Goal: Task Accomplishment & Management: Manage account settings

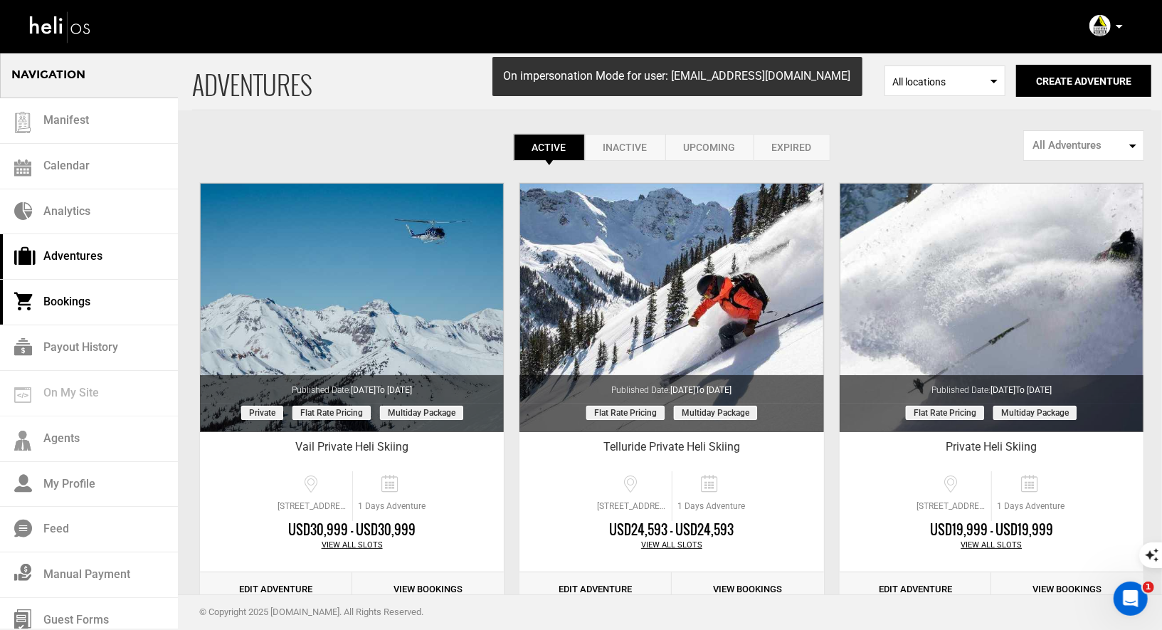
click at [58, 305] on link "Bookings" at bounding box center [89, 303] width 178 height 46
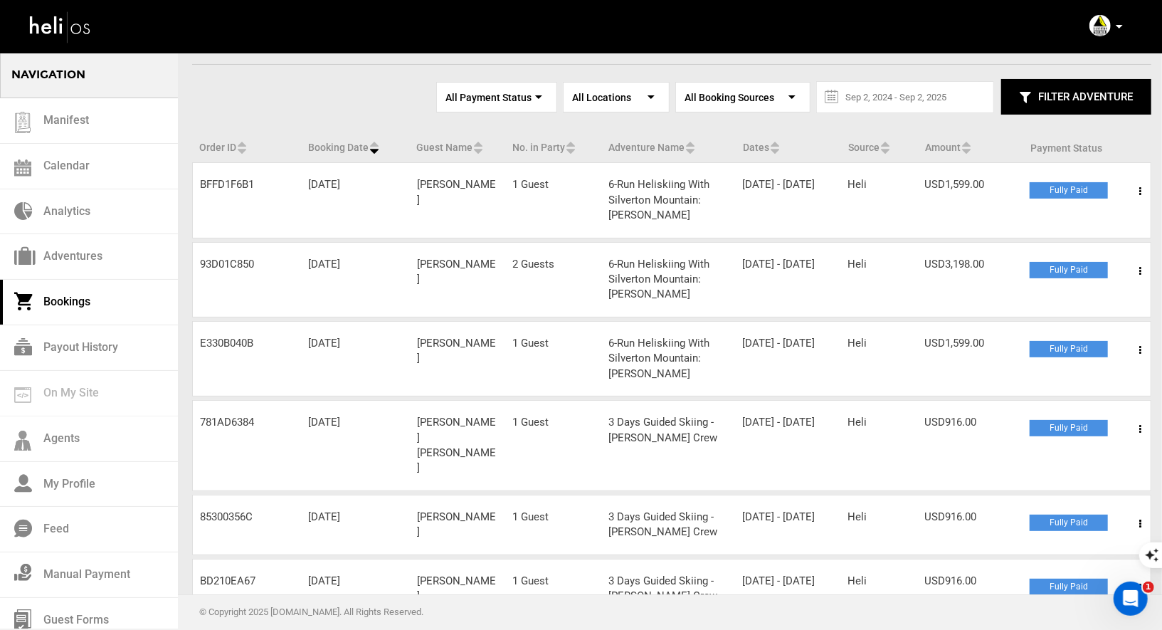
scroll to position [64, 0]
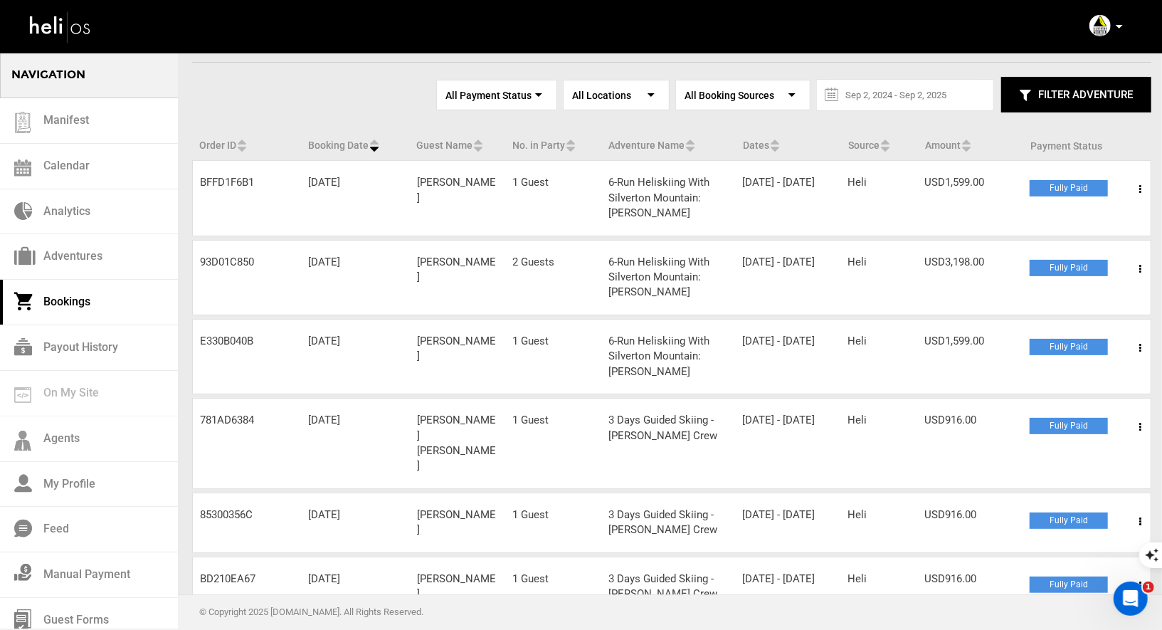
click at [1140, 190] on icon at bounding box center [1140, 189] width 2 height 10
click at [982, 199] on div "Order ID BFFD1F6B1 Booking Date [DATE] Guest Name [PERSON_NAME] No. in Party 1 …" at bounding box center [671, 197] width 959 height 75
click at [1143, 263] on span at bounding box center [1140, 269] width 18 height 36
click at [1046, 309] on link "View Details" at bounding box center [1087, 313] width 141 height 36
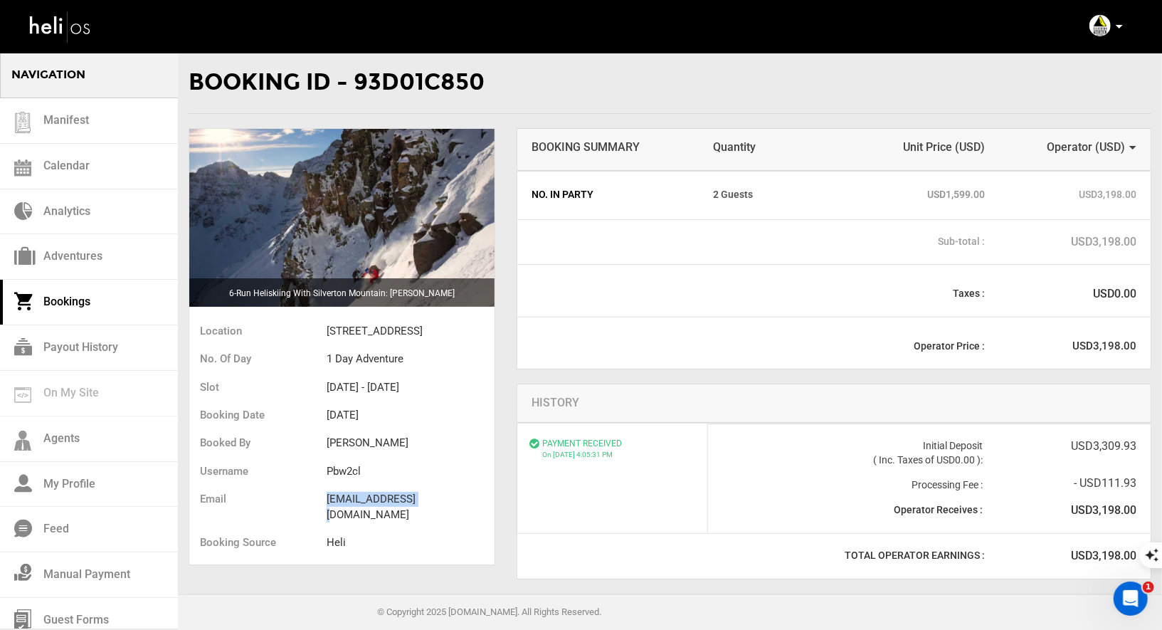
drag, startPoint x: 433, startPoint y: 510, endPoint x: 324, endPoint y: 507, distance: 108.2
click at [326, 507] on ul "Location [STREET_ADDRESS] No. of Day 1 Day Adventure Slot [DATE] - [DATE] Booki…" at bounding box center [341, 439] width 305 height 250
copy ul "[EMAIL_ADDRESS][DOMAIN_NAME]"
click at [68, 301] on link "Bookings" at bounding box center [89, 303] width 178 height 46
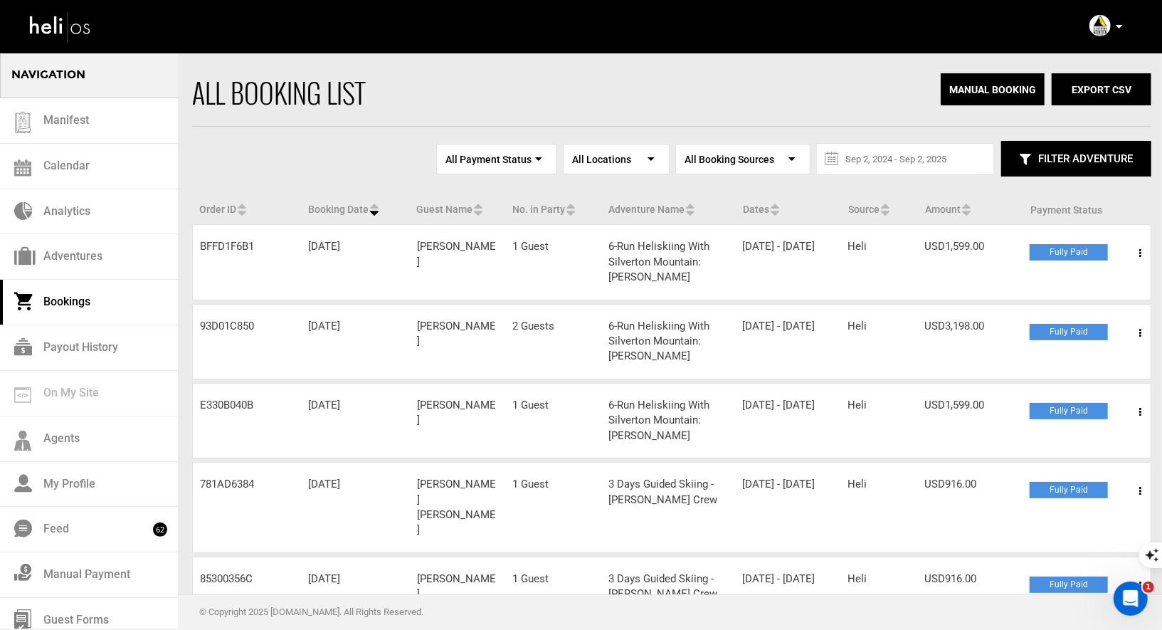
click at [1136, 408] on span at bounding box center [1140, 412] width 18 height 36
click at [1047, 457] on link "View Details" at bounding box center [1087, 456] width 141 height 36
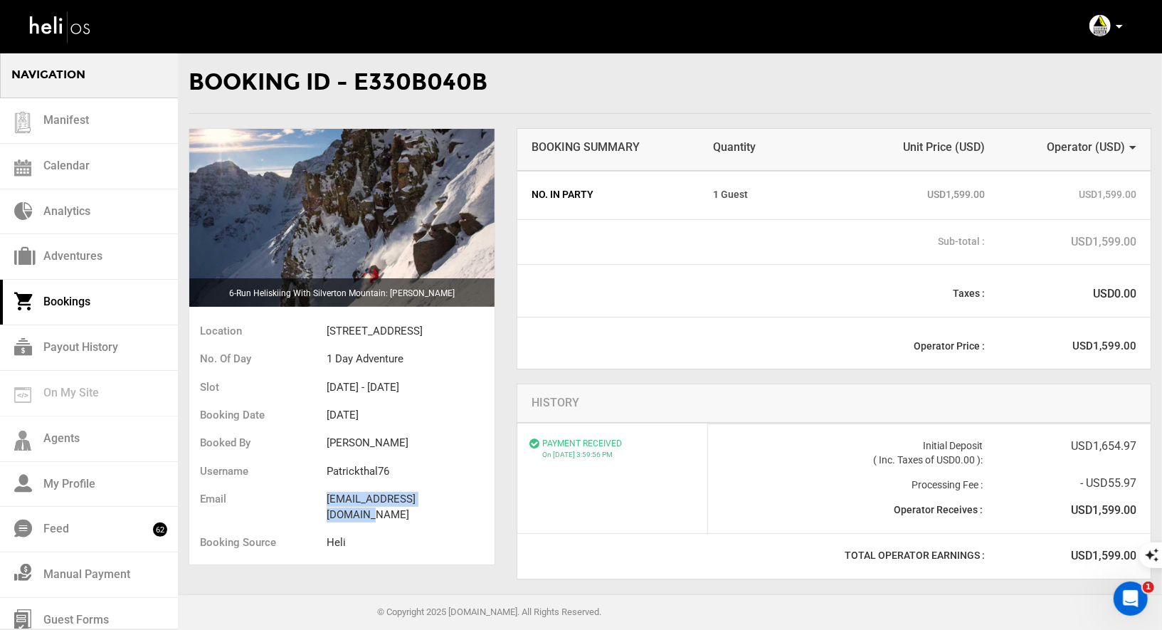
drag, startPoint x: 465, startPoint y: 513, endPoint x: 324, endPoint y: 507, distance: 141.0
click at [324, 507] on ul "Location [STREET_ADDRESS] No. of Day 1 Day Adventure Slot [DATE] - [DATE] Booki…" at bounding box center [341, 439] width 305 height 250
copy ul "[EMAIL_ADDRESS][DOMAIN_NAME]"
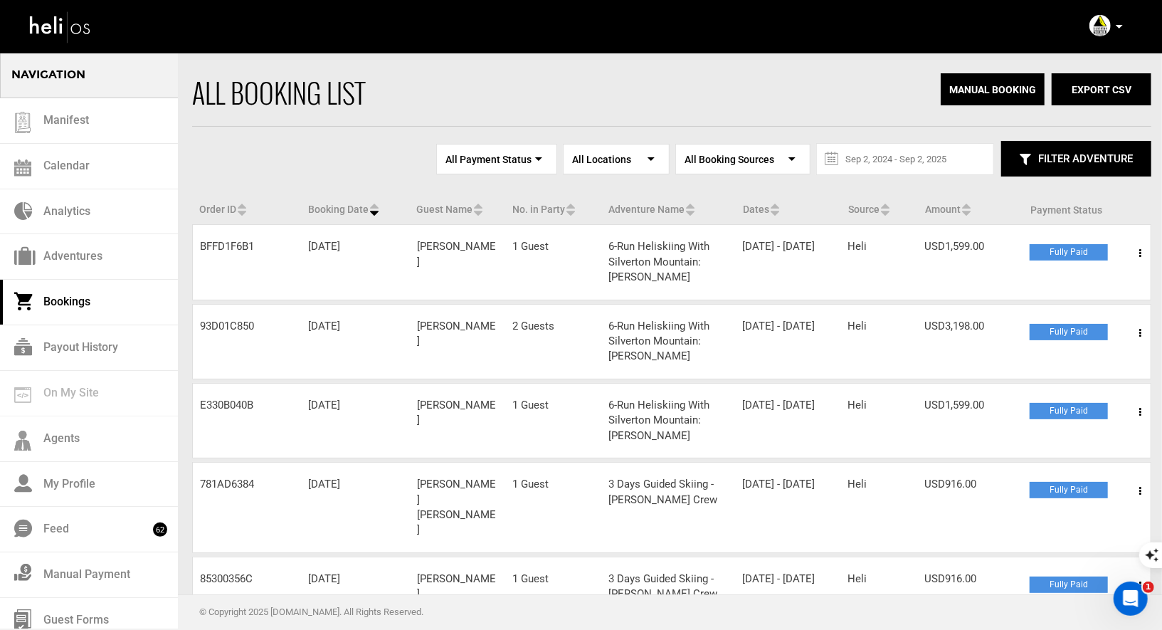
click at [1134, 253] on span at bounding box center [1140, 253] width 18 height 36
click at [1044, 297] on link "View Details" at bounding box center [1087, 297] width 141 height 36
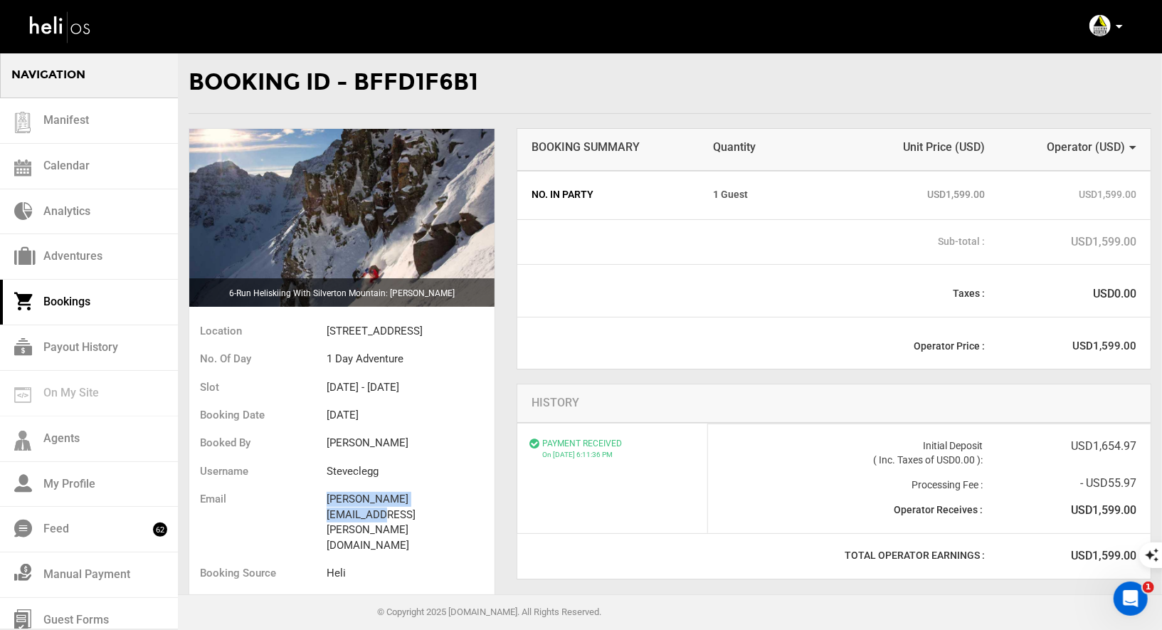
drag, startPoint x: 463, startPoint y: 516, endPoint x: 317, endPoint y: 514, distance: 146.6
click at [317, 514] on ul "Location [STREET_ADDRESS] No. of Day 1 Day Adventure Slot [DATE] - [DATE] Booki…" at bounding box center [341, 454] width 305 height 281
copy ul "[PERSON_NAME][EMAIL_ADDRESS][PERSON_NAME][DOMAIN_NAME]"
